Goal: Information Seeking & Learning: Learn about a topic

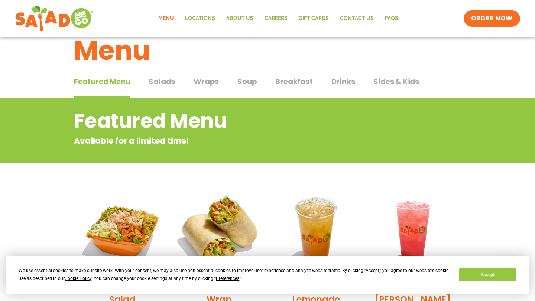
scroll to position [24, 0]
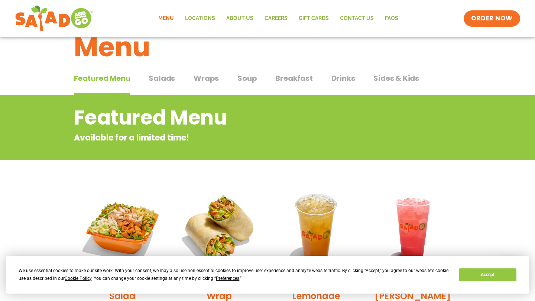
click at [160, 81] on span "Salads" at bounding box center [162, 78] width 26 height 11
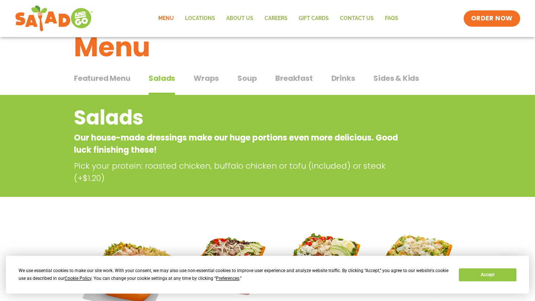
click at [252, 82] on span "Soup" at bounding box center [246, 78] width 19 height 11
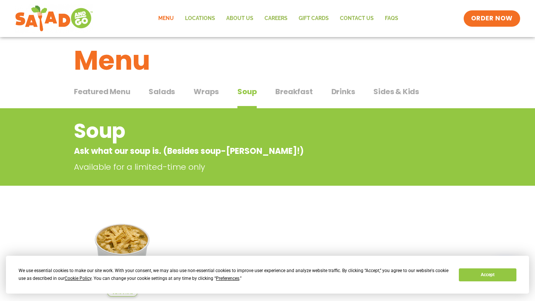
scroll to position [8, 0]
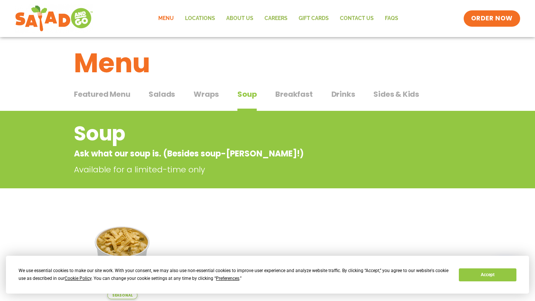
click at [294, 99] on span "Breakfast" at bounding box center [293, 94] width 37 height 11
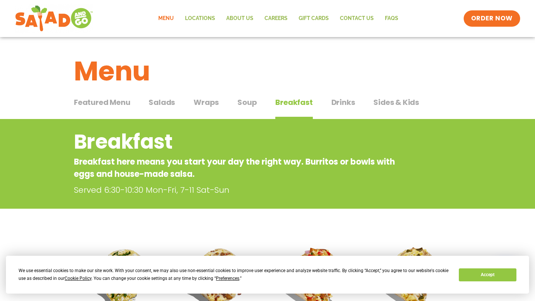
click at [203, 108] on button "Wraps Wraps" at bounding box center [205, 108] width 25 height 23
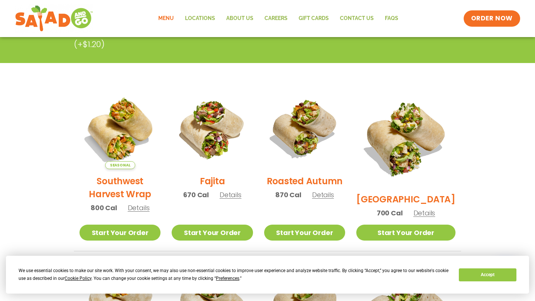
scroll to position [152, 0]
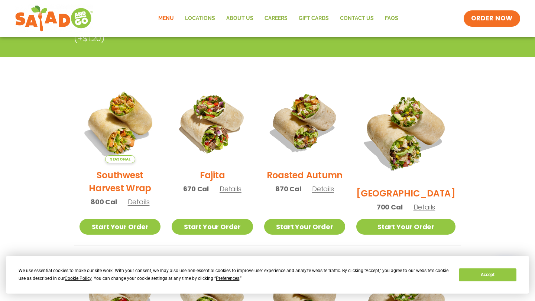
click at [215, 179] on h2 "Fajita" at bounding box center [212, 175] width 25 height 13
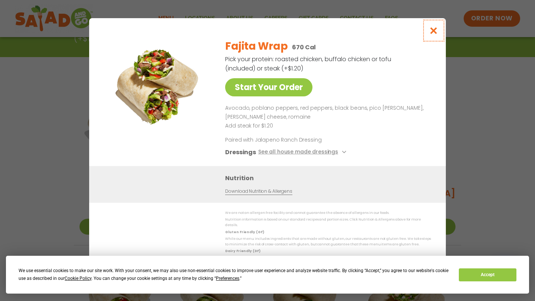
click at [436, 29] on icon "Close modal" at bounding box center [433, 31] width 9 height 8
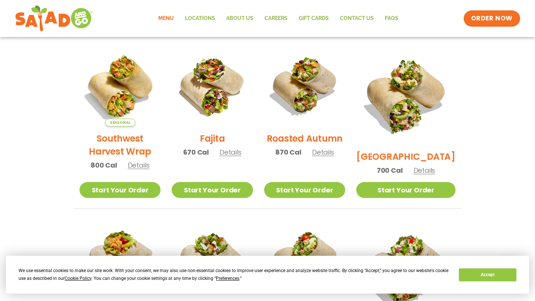
scroll to position [190, 0]
